Goal: Information Seeking & Learning: Learn about a topic

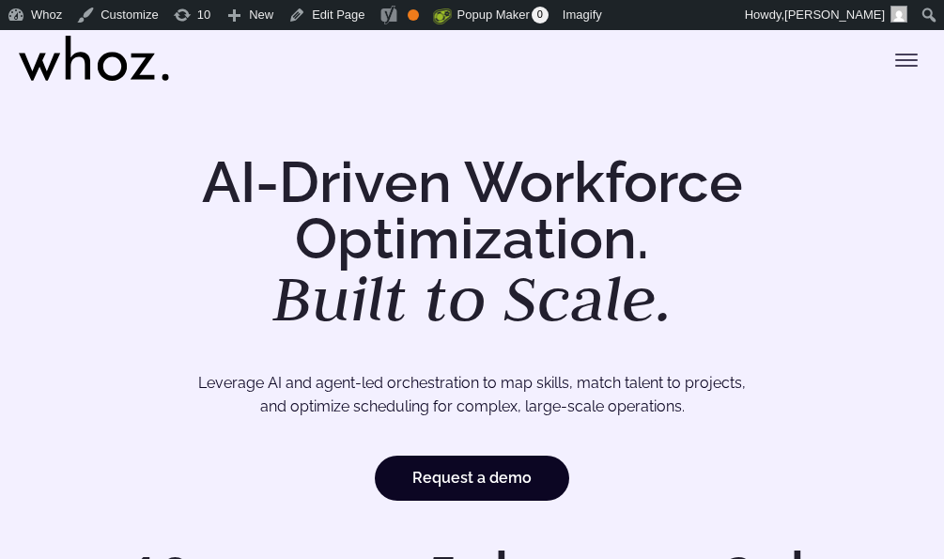
click at [915, 67] on icon "Toggle menu" at bounding box center [906, 60] width 23 height 23
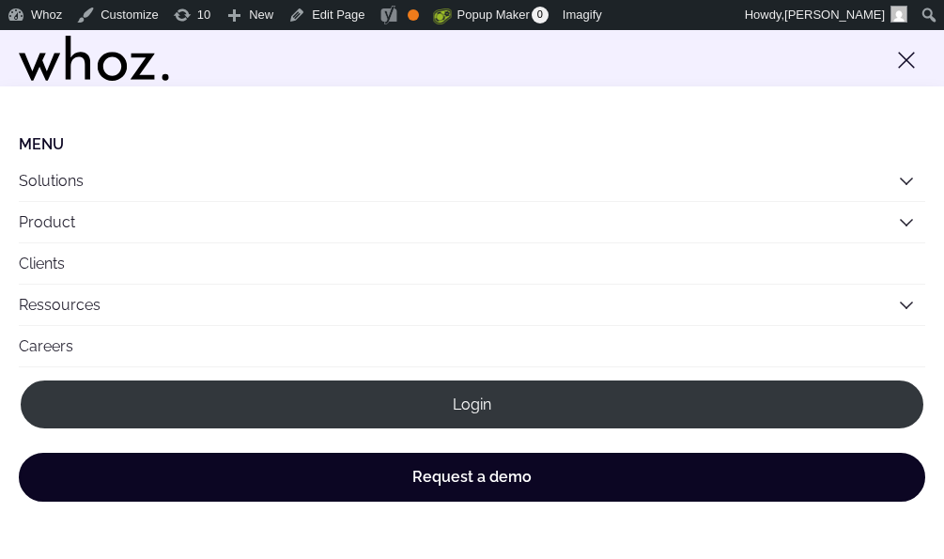
click at [39, 346] on link "Careers" at bounding box center [472, 346] width 906 height 40
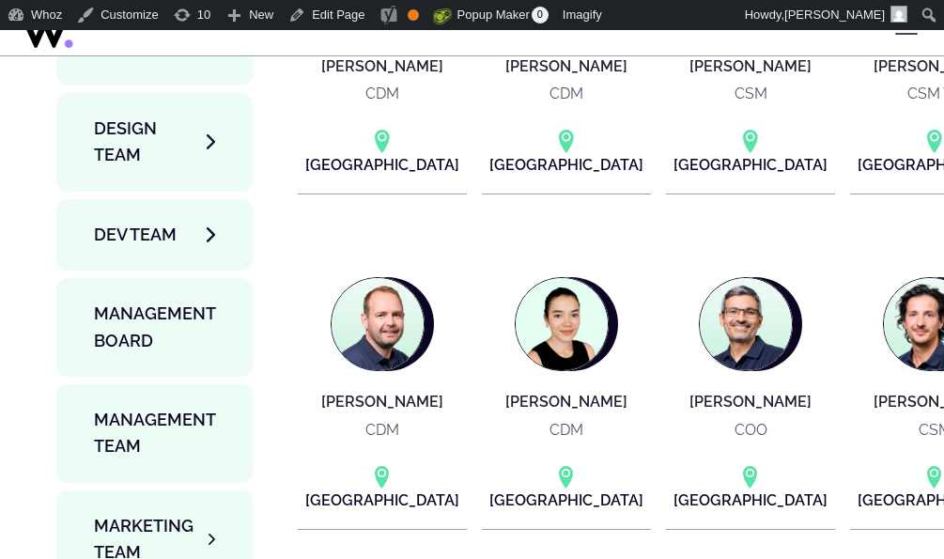
scroll to position [6279, 0]
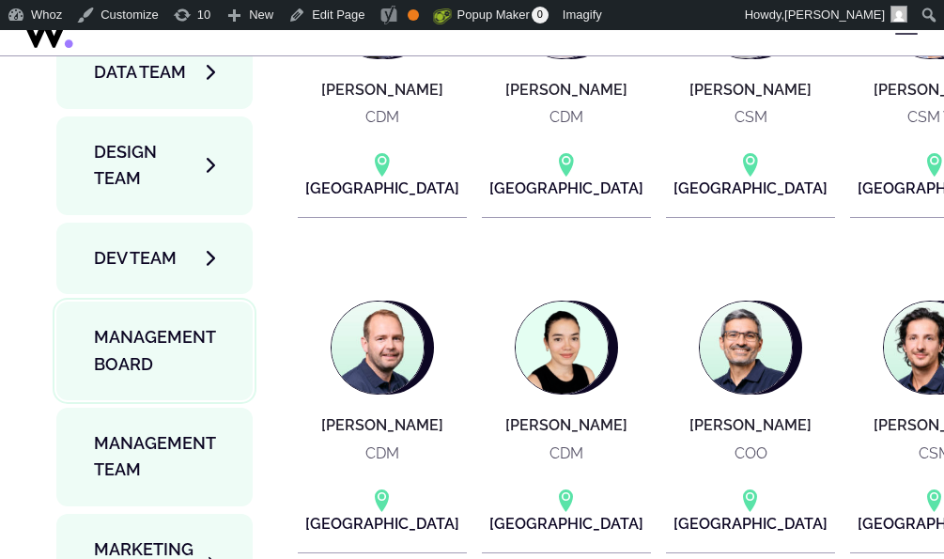
click at [181, 324] on span "Management Board" at bounding box center [154, 351] width 121 height 54
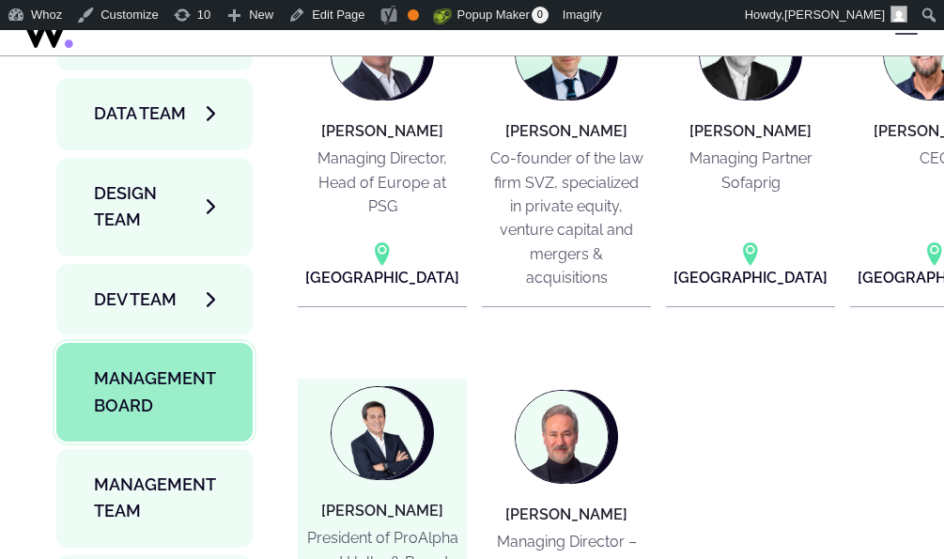
scroll to position [6237, 0]
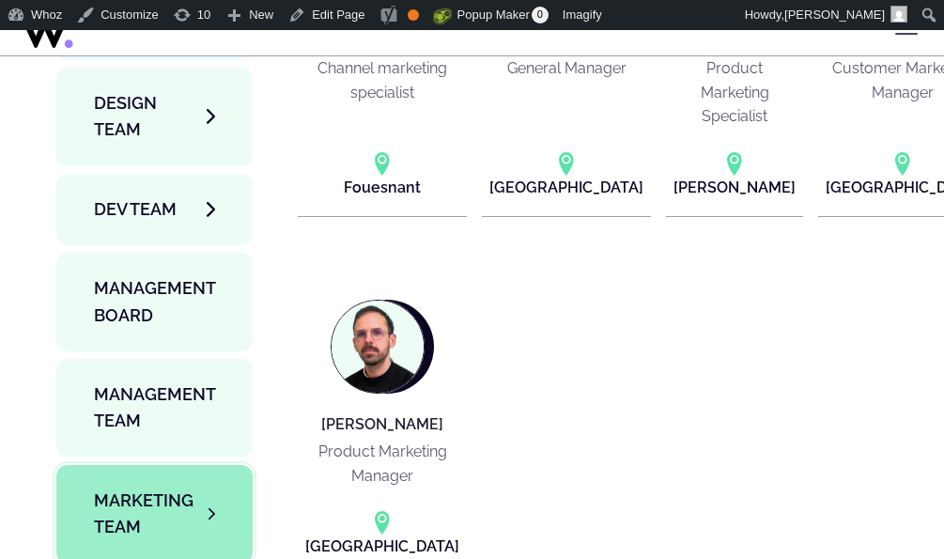
scroll to position [6368, 0]
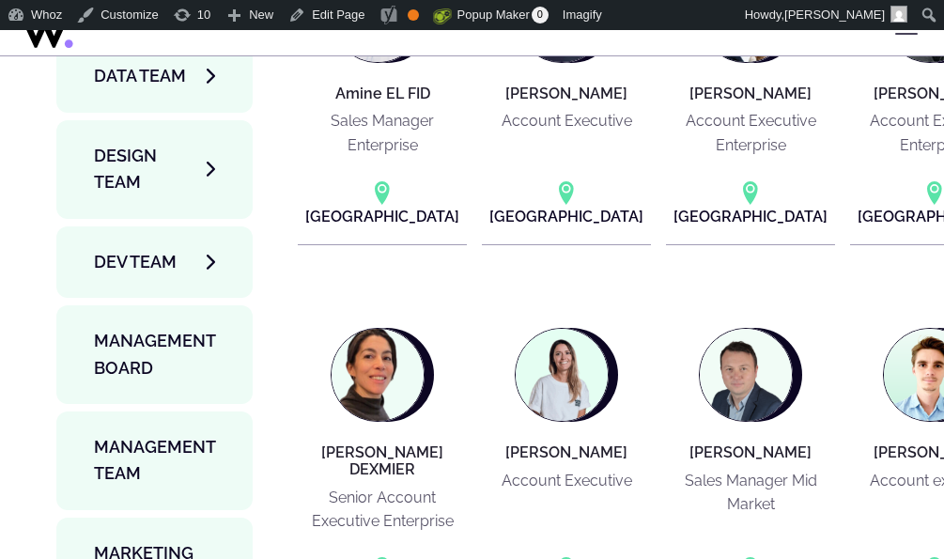
scroll to position [6274, 0]
